Goal: Information Seeking & Learning: Understand process/instructions

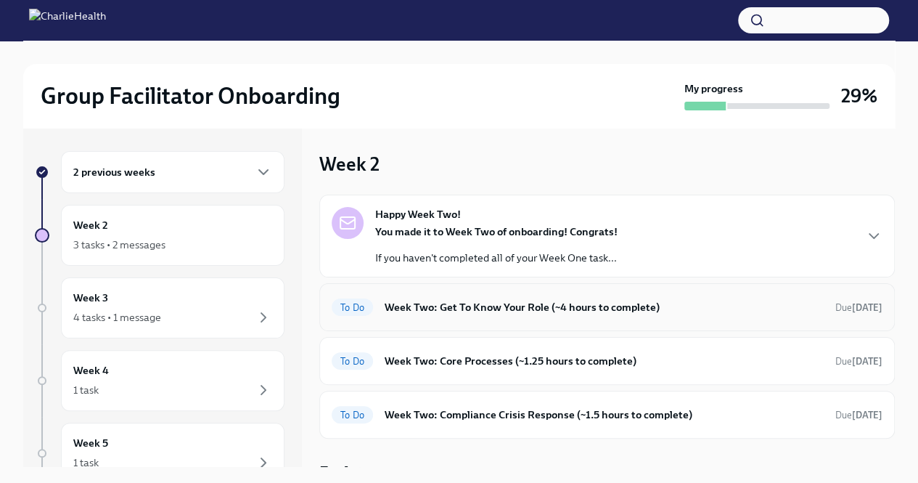
click at [537, 301] on h6 "Week Two: Get To Know Your Role (~4 hours to complete)" at bounding box center [604, 307] width 439 height 16
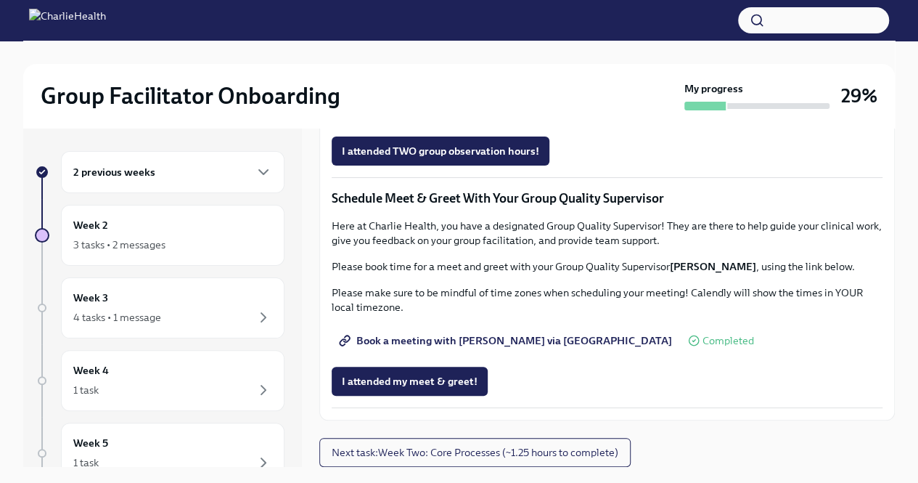
scroll to position [1233, 0]
click at [488, 166] on button "I attended TWO group observation hours!" at bounding box center [441, 150] width 218 height 29
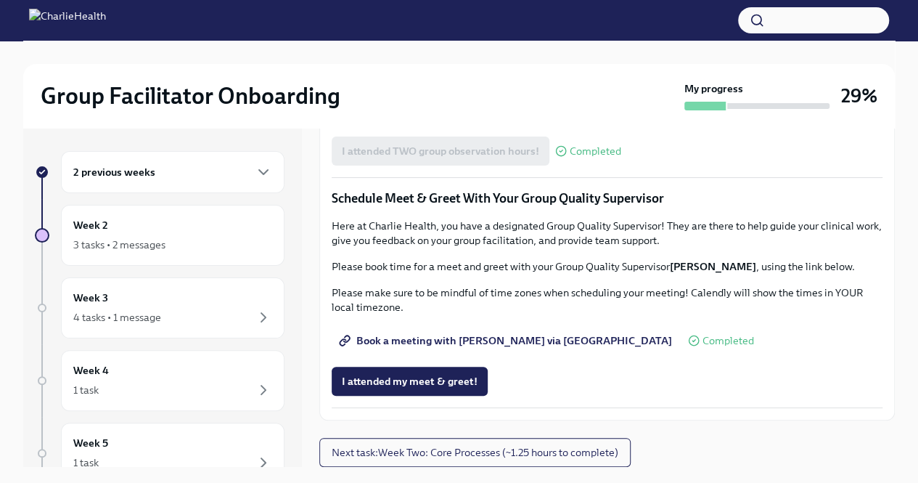
scroll to position [25, 0]
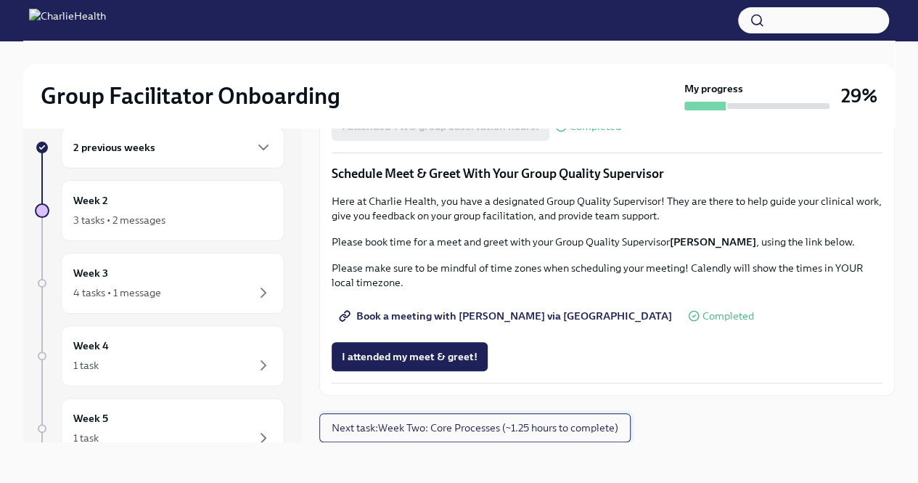
click at [542, 435] on span "Next task : Week Two: Core Processes (~1.25 hours to complete)" at bounding box center [475, 427] width 287 height 15
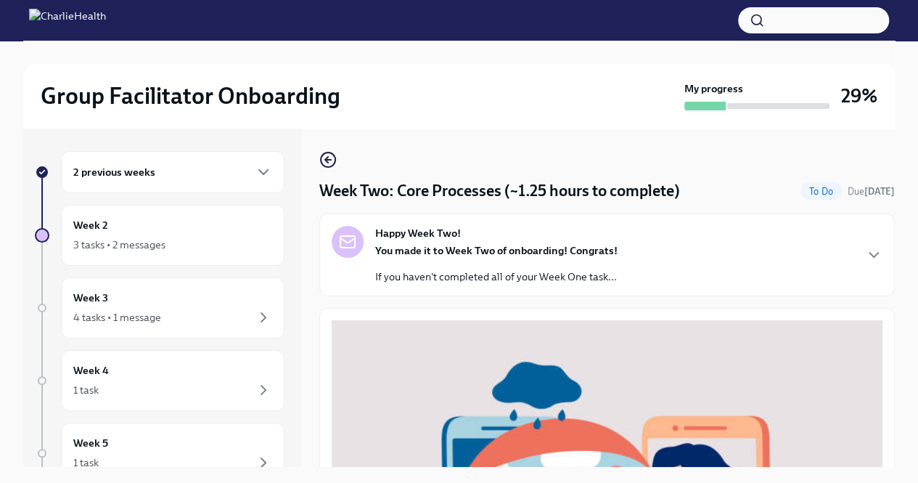
click at [552, 258] on div "You made it to Week Two of onboarding! Congrats! If you haven't completed all o…" at bounding box center [496, 263] width 242 height 41
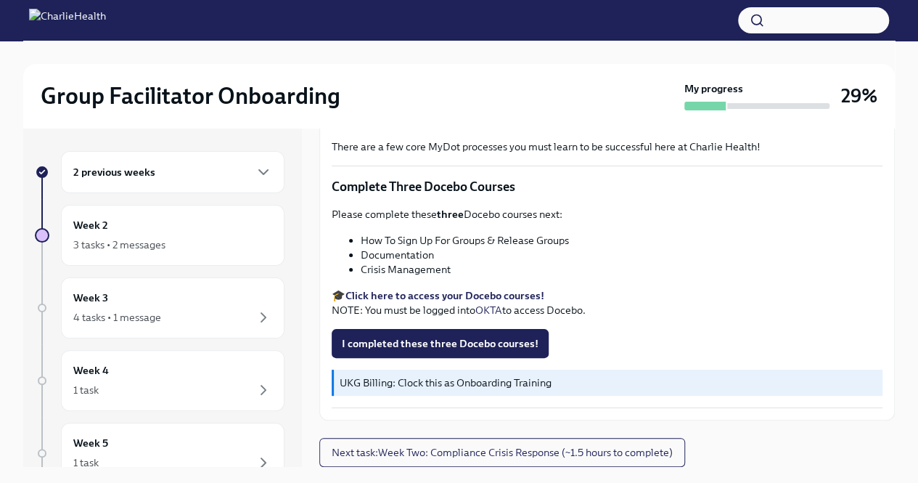
scroll to position [1013, 0]
click at [148, 248] on div "3 tasks • 2 messages" at bounding box center [119, 244] width 92 height 15
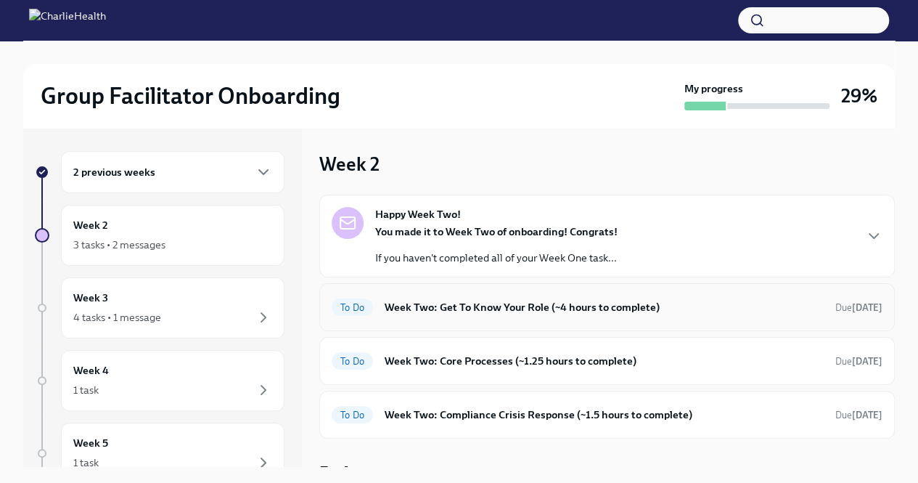
click at [632, 322] on div "To Do Week Two: Get To Know Your Role (~4 hours to complete) Due [DATE]" at bounding box center [607, 307] width 576 height 48
click at [550, 305] on h6 "Week Two: Get To Know Your Role (~4 hours to complete)" at bounding box center [604, 307] width 439 height 16
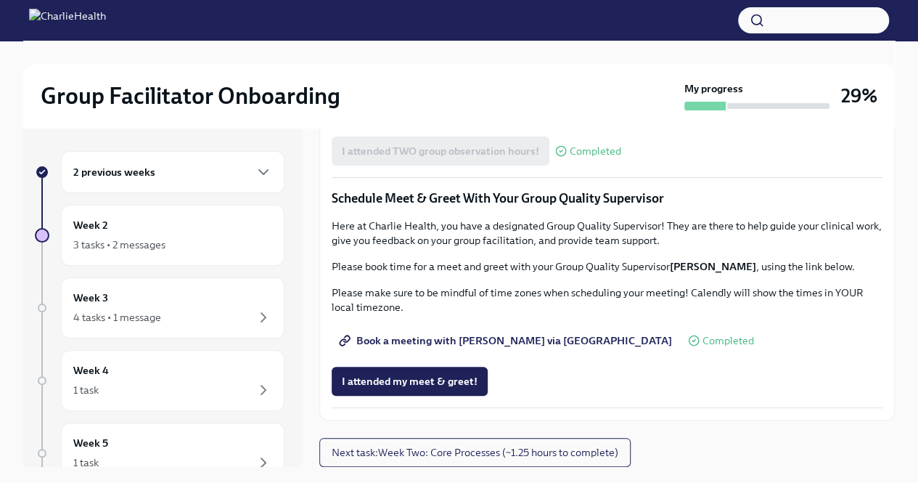
scroll to position [1368, 0]
click at [522, 459] on span "Next task : Week Two: Core Processes (~1.25 hours to complete)" at bounding box center [475, 452] width 287 height 15
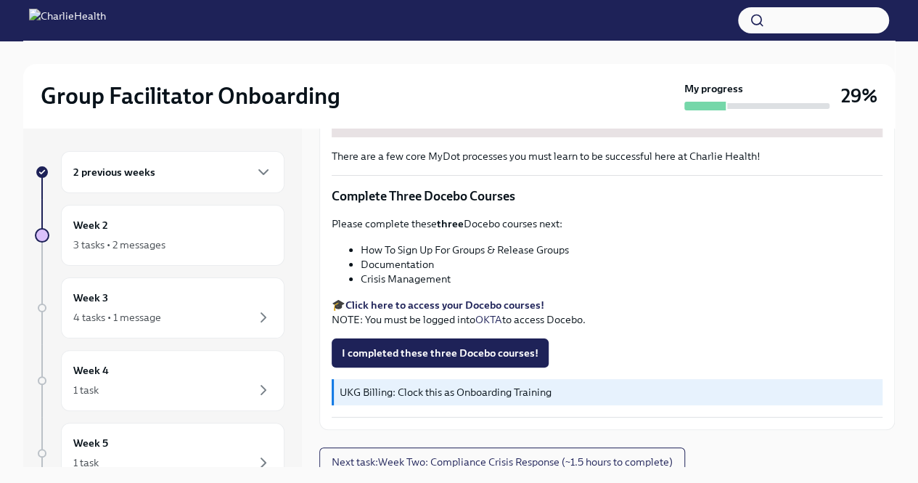
scroll to position [25, 0]
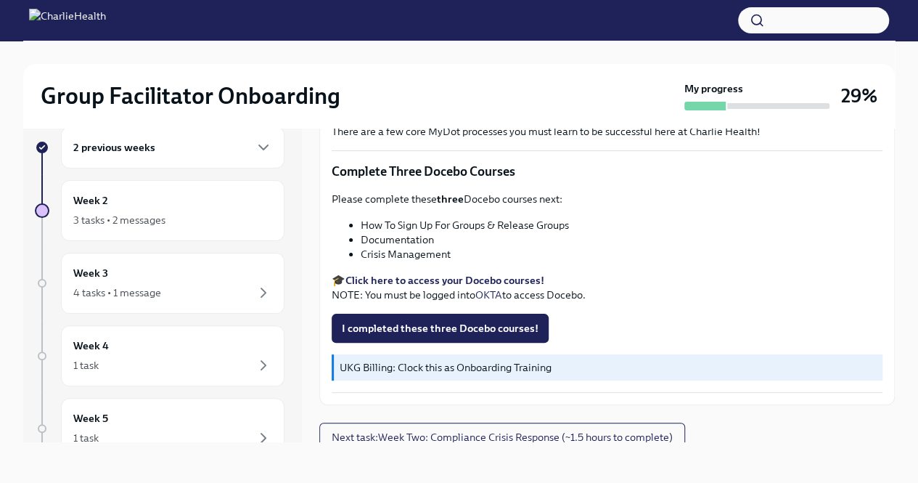
click at [455, 274] on strong "Click here to access your Docebo courses!" at bounding box center [445, 280] width 199 height 13
